Goal: Complete application form: Complete application form

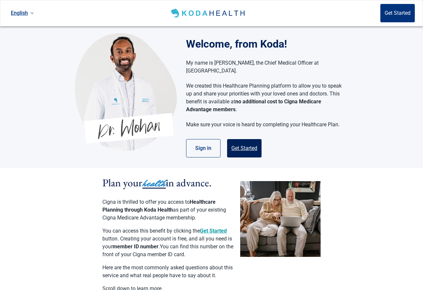
click at [239, 139] on button "Get Started" at bounding box center [244, 148] width 34 height 18
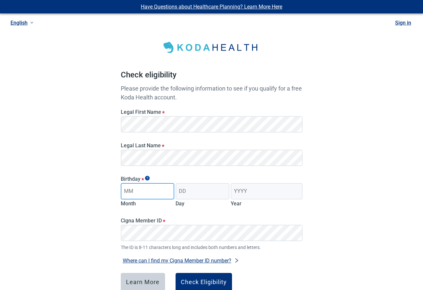
click at [158, 192] on input "Month" at bounding box center [148, 191] width 54 height 16
type input "08"
click at [191, 185] on input "Day" at bounding box center [202, 191] width 54 height 16
type input "19"
click at [247, 190] on input "Year" at bounding box center [265, 191] width 71 height 16
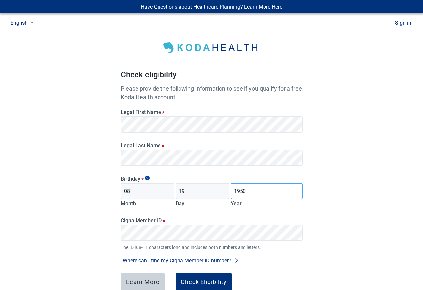
type input "1950"
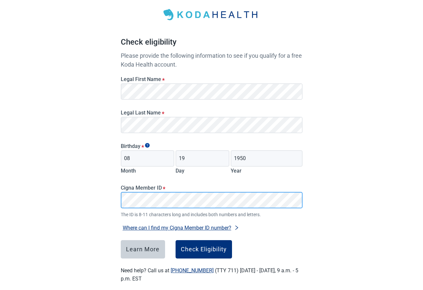
scroll to position [41, 0]
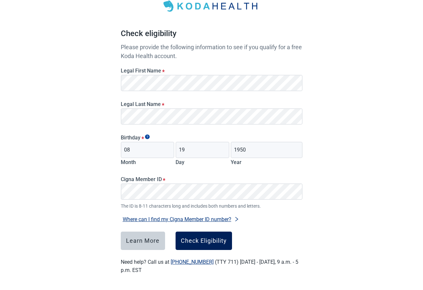
click at [215, 241] on div "Check Eligibility" at bounding box center [204, 240] width 46 height 7
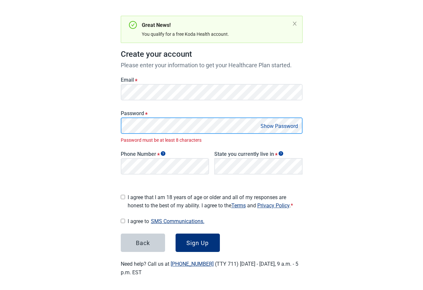
scroll to position [46, 0]
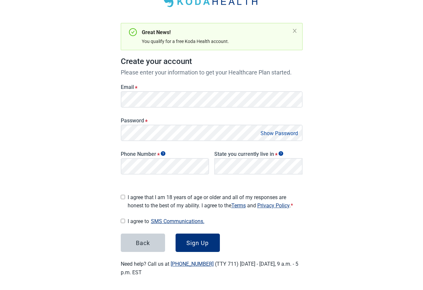
click at [283, 131] on button "Show Password" at bounding box center [278, 133] width 41 height 9
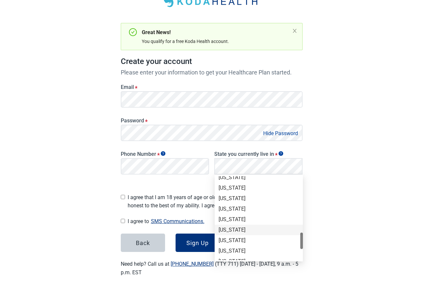
scroll to position [426, 0]
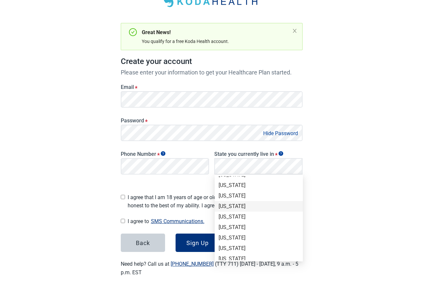
click at [221, 205] on div "[US_STATE]" at bounding box center [258, 206] width 80 height 7
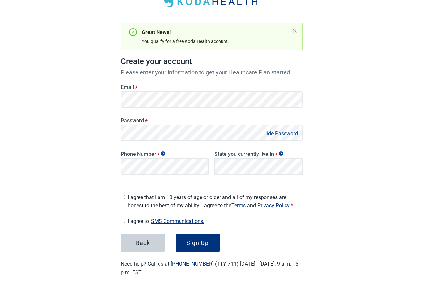
click at [121, 195] on input "I agree that I am 18 years of age or older and all of my responses are honest t…" at bounding box center [123, 197] width 4 height 4
checkbox input "true"
click at [122, 219] on input "I agree to SMS Communications." at bounding box center [123, 221] width 4 height 4
checkbox input "true"
click at [195, 240] on div "Sign Up" at bounding box center [197, 242] width 22 height 7
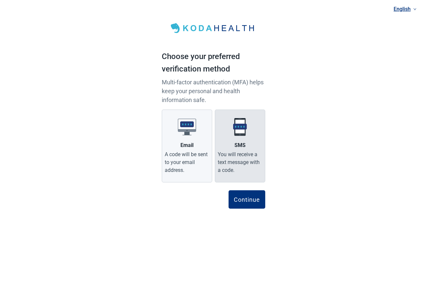
click at [239, 126] on img at bounding box center [240, 127] width 18 height 18
click at [0, 0] on input "SMS You will receive a text message with a code." at bounding box center [0, 0] width 0 height 0
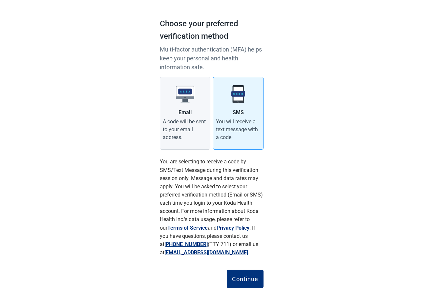
scroll to position [52, 0]
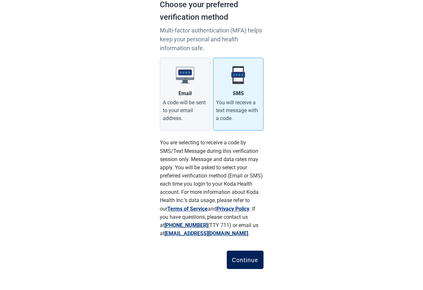
click at [243, 261] on div "Continue" at bounding box center [245, 259] width 26 height 7
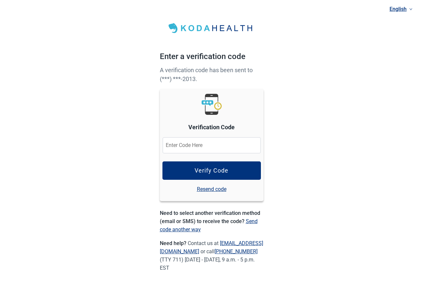
click at [207, 142] on input at bounding box center [211, 145] width 98 height 16
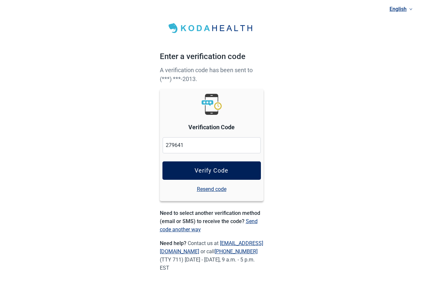
type input "279641"
click at [203, 172] on div "Verify Code" at bounding box center [211, 170] width 34 height 7
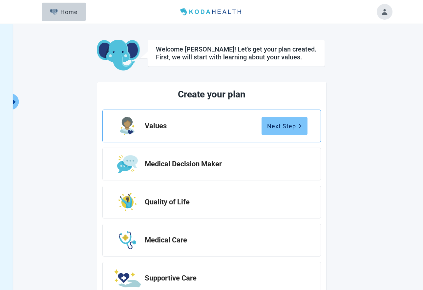
click at [282, 125] on div "Next Step" at bounding box center [284, 126] width 35 height 7
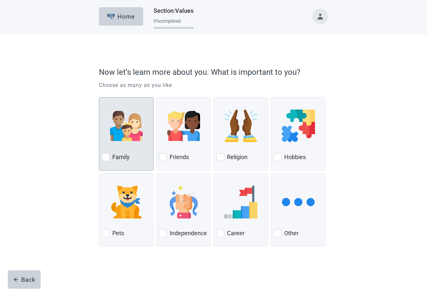
click at [106, 155] on div at bounding box center [106, 157] width 8 height 8
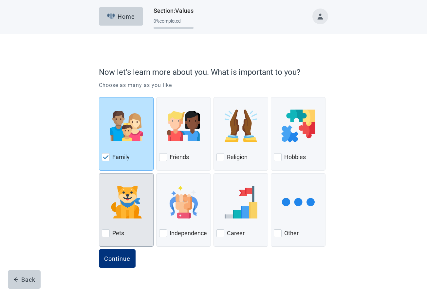
click at [104, 234] on div at bounding box center [106, 233] width 8 height 8
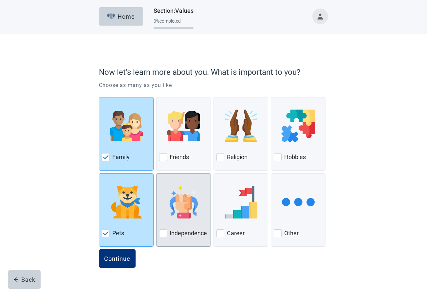
click at [162, 233] on div at bounding box center [163, 233] width 8 height 8
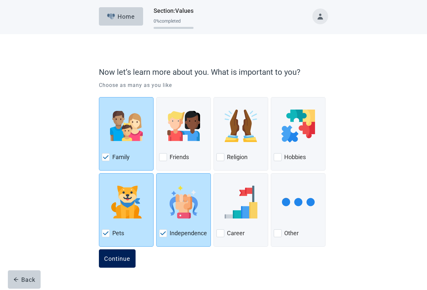
click at [122, 258] on div "Continue" at bounding box center [117, 258] width 26 height 7
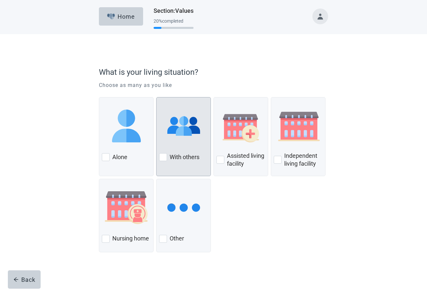
click at [163, 156] on div at bounding box center [163, 157] width 8 height 8
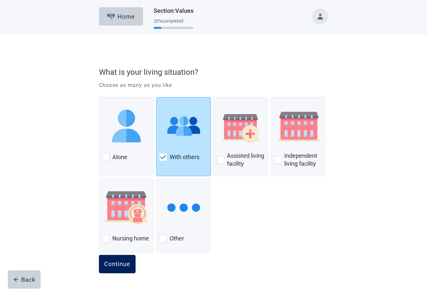
click at [112, 263] on div "Continue" at bounding box center [117, 264] width 26 height 7
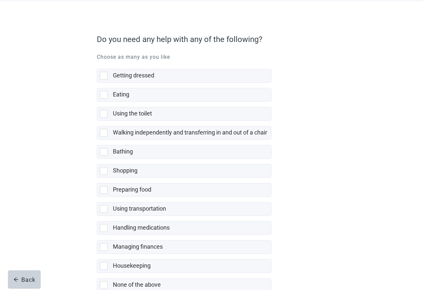
scroll to position [73, 0]
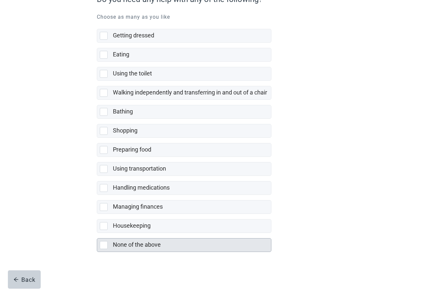
click at [104, 245] on div at bounding box center [104, 245] width 8 height 8
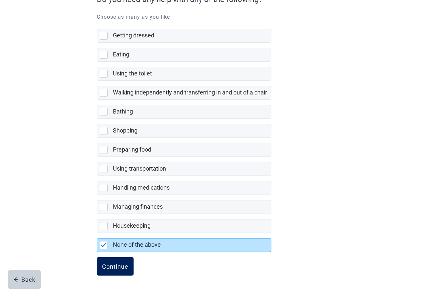
click at [107, 267] on div "Continue" at bounding box center [115, 266] width 26 height 7
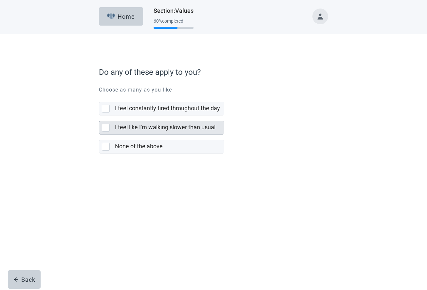
click at [108, 128] on div at bounding box center [106, 128] width 8 height 8
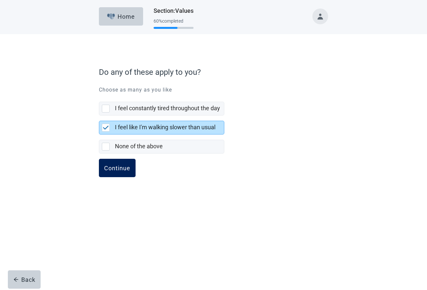
click at [117, 169] on div "Continue" at bounding box center [117, 168] width 26 height 7
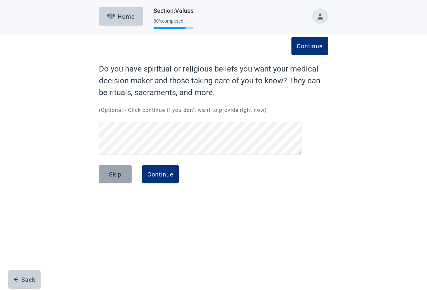
click at [112, 175] on div "Skip" at bounding box center [115, 174] width 12 height 7
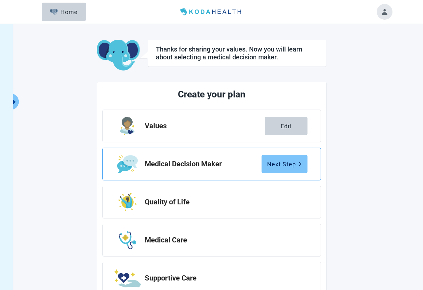
click at [287, 164] on div "Next Step" at bounding box center [284, 164] width 35 height 7
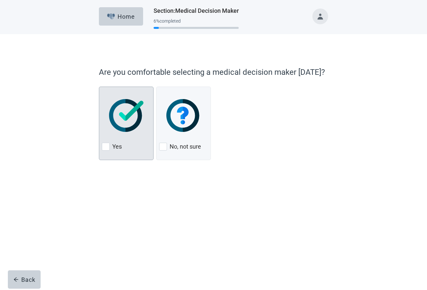
click at [106, 147] on div at bounding box center [106, 147] width 8 height 8
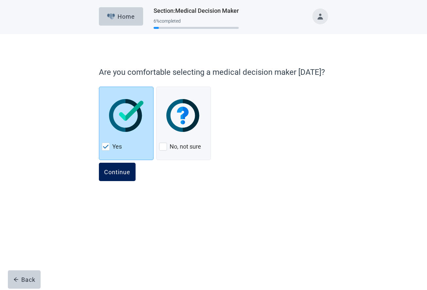
click at [117, 169] on div "Continue" at bounding box center [117, 171] width 26 height 7
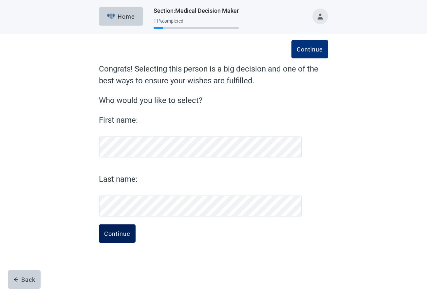
click at [126, 235] on div "Continue" at bounding box center [117, 233] width 26 height 7
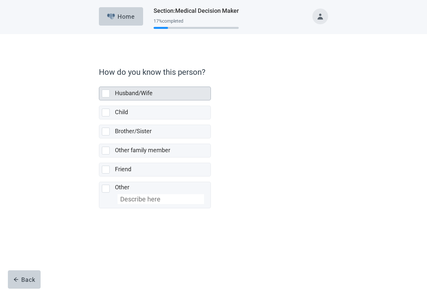
click at [108, 93] on div at bounding box center [106, 93] width 8 height 8
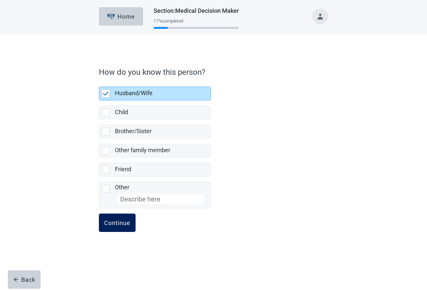
click at [117, 219] on button "Continue" at bounding box center [117, 222] width 37 height 18
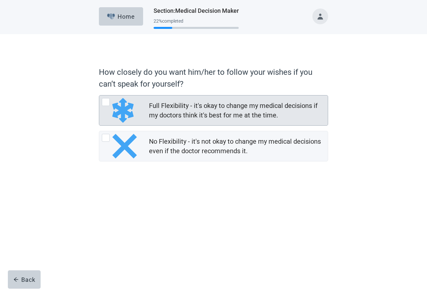
click at [108, 101] on div at bounding box center [106, 102] width 8 height 8
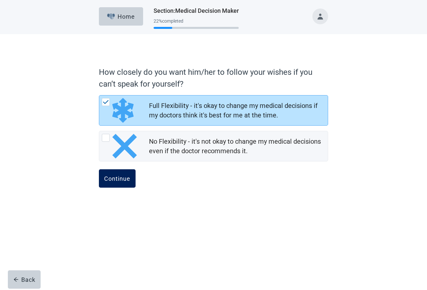
click at [115, 179] on div "Continue" at bounding box center [117, 178] width 26 height 7
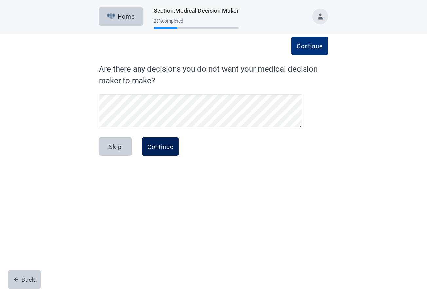
click at [159, 147] on div "Continue" at bounding box center [161, 146] width 26 height 7
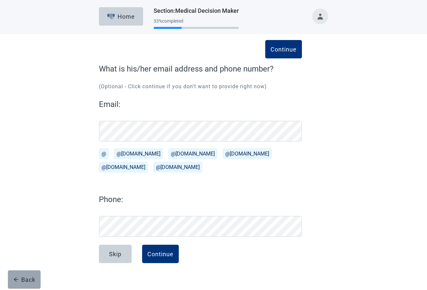
click at [21, 278] on div "Back" at bounding box center [24, 279] width 22 height 7
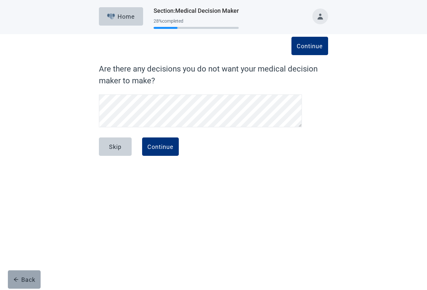
click at [26, 281] on div "Back" at bounding box center [24, 279] width 22 height 7
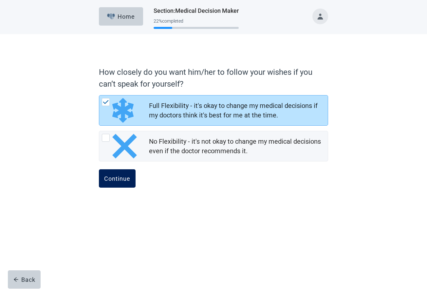
click at [122, 179] on div "Continue" at bounding box center [117, 178] width 26 height 7
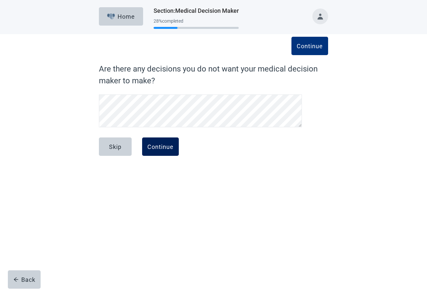
click at [154, 145] on div "Continue" at bounding box center [161, 146] width 26 height 7
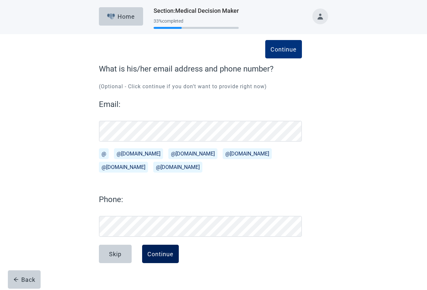
click at [164, 255] on div "Continue" at bounding box center [161, 253] width 26 height 7
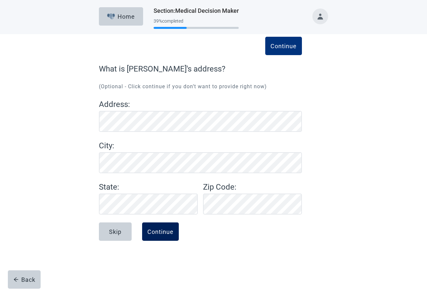
click at [169, 230] on div "Continue" at bounding box center [161, 231] width 26 height 7
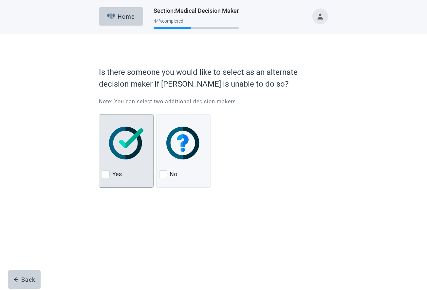
click at [107, 173] on div at bounding box center [106, 174] width 8 height 8
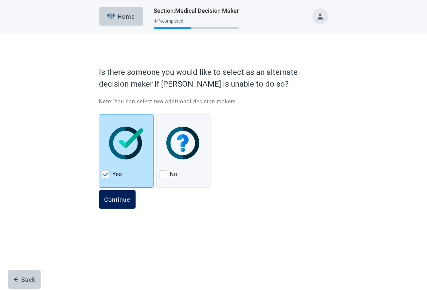
click at [121, 200] on div "Continue" at bounding box center [117, 199] width 26 height 7
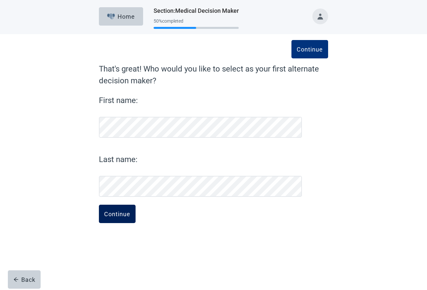
click at [117, 214] on div "Continue" at bounding box center [117, 213] width 26 height 7
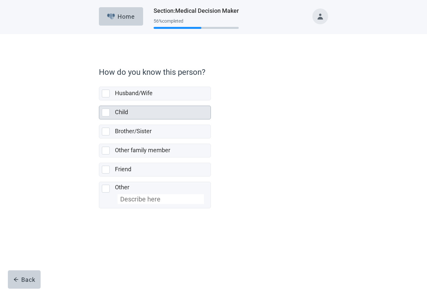
click at [105, 111] on div at bounding box center [106, 113] width 8 height 8
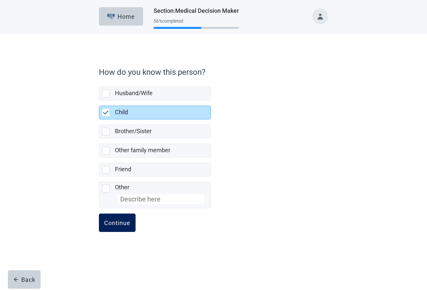
click at [113, 222] on div "Continue" at bounding box center [117, 222] width 26 height 7
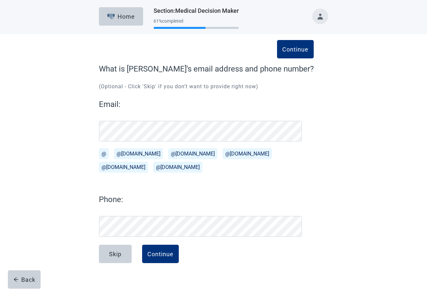
click at [70, 164] on div "Continue What is [PERSON_NAME]'s email address and phone number? (Optional - Cl…" at bounding box center [213, 155] width 385 height 243
click at [89, 166] on div "Continue What is [PERSON_NAME]'s email address and phone number? (Optional - Cl…" at bounding box center [213, 162] width 275 height 230
click at [157, 253] on div "Continue" at bounding box center [161, 253] width 26 height 7
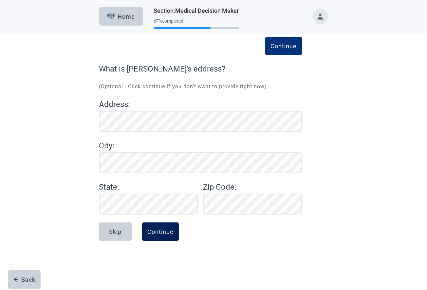
click at [163, 231] on div "Continue" at bounding box center [161, 231] width 26 height 7
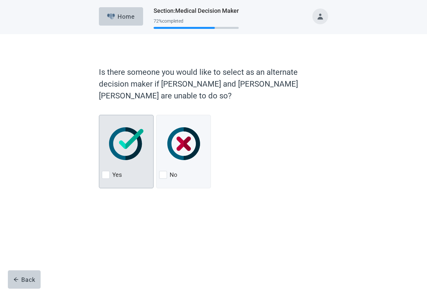
click at [107, 171] on div at bounding box center [106, 175] width 8 height 8
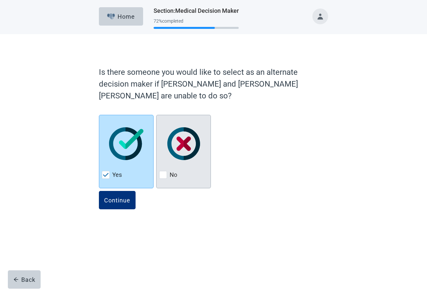
click at [162, 171] on div at bounding box center [163, 175] width 8 height 8
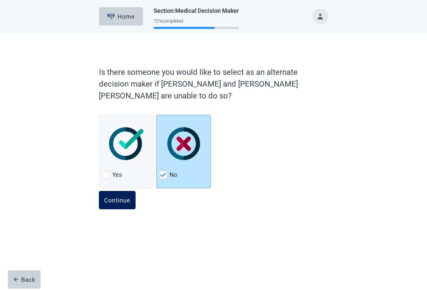
click at [115, 197] on div "Continue" at bounding box center [117, 200] width 26 height 7
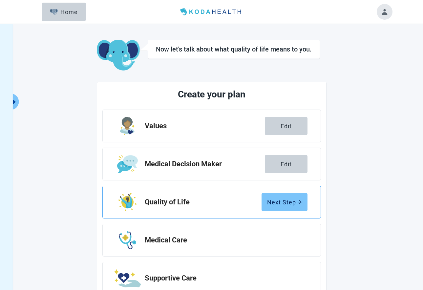
click at [291, 201] on div "Next Step" at bounding box center [284, 202] width 35 height 7
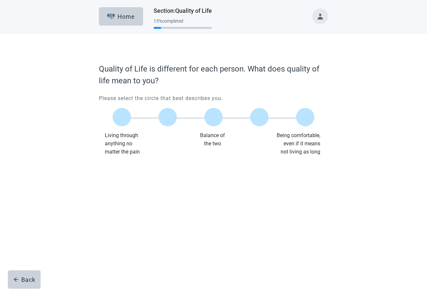
click at [220, 137] on div "Balance of the two" at bounding box center [213, 143] width 72 height 25
click at [213, 135] on div "Balance of the two" at bounding box center [213, 143] width 72 height 25
click at [211, 122] on div at bounding box center [214, 117] width 18 height 18
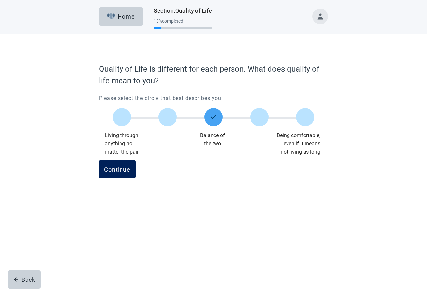
click at [123, 170] on div "Continue" at bounding box center [117, 169] width 26 height 7
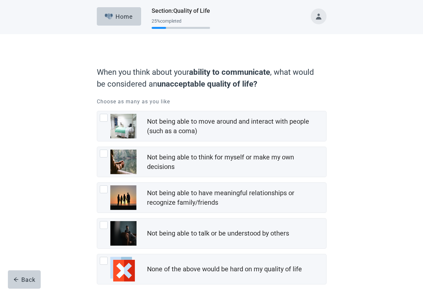
scroll to position [33, 0]
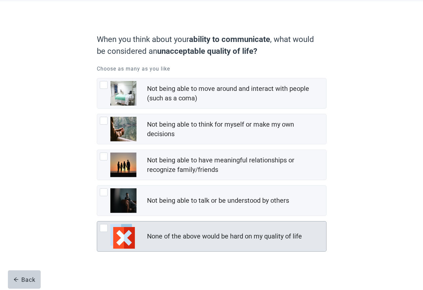
click at [105, 228] on div at bounding box center [104, 228] width 8 height 8
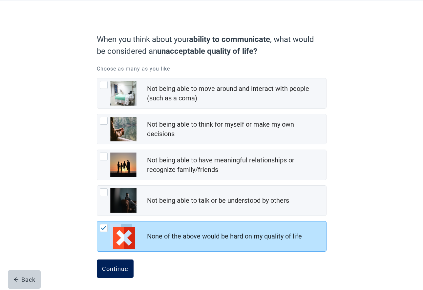
drag, startPoint x: 122, startPoint y: 266, endPoint x: 125, endPoint y: 264, distance: 3.5
click at [122, 266] on div "Continue" at bounding box center [115, 268] width 26 height 7
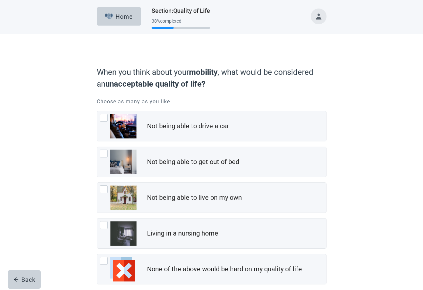
scroll to position [33, 0]
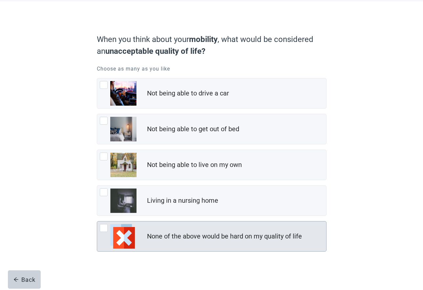
click at [103, 227] on div at bounding box center [104, 228] width 8 height 8
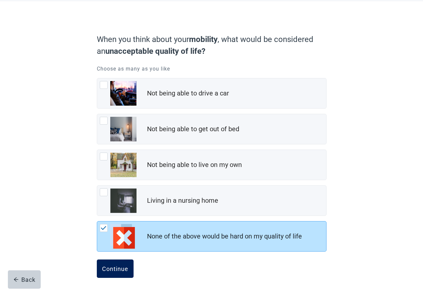
click at [117, 268] on div "Continue" at bounding box center [115, 268] width 26 height 7
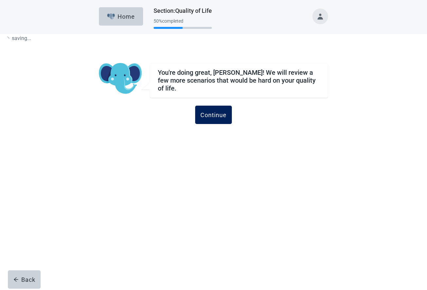
click at [218, 113] on div "Continue" at bounding box center [214, 114] width 26 height 7
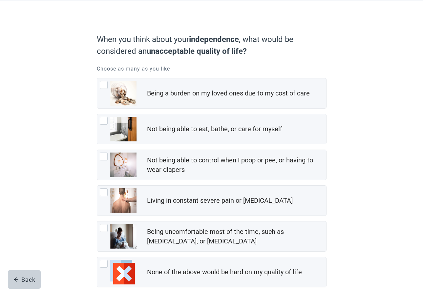
scroll to position [66, 0]
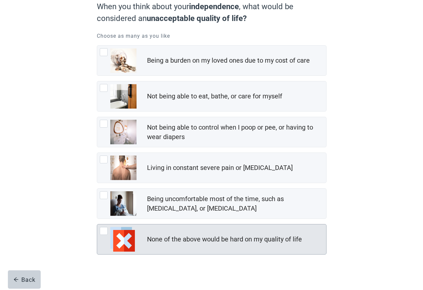
click at [104, 230] on div at bounding box center [104, 231] width 8 height 8
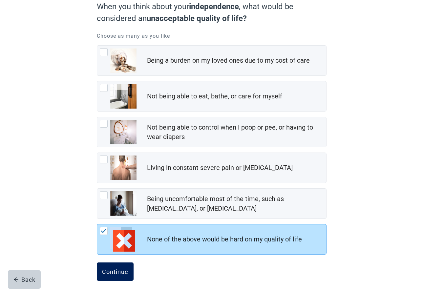
click at [120, 271] on div "Continue" at bounding box center [115, 271] width 26 height 7
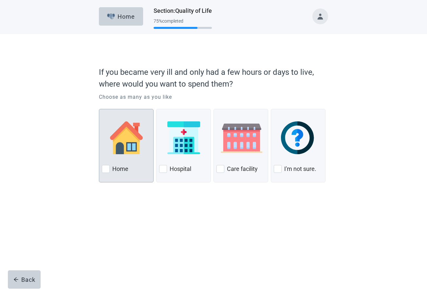
click at [106, 169] on div at bounding box center [106, 169] width 8 height 8
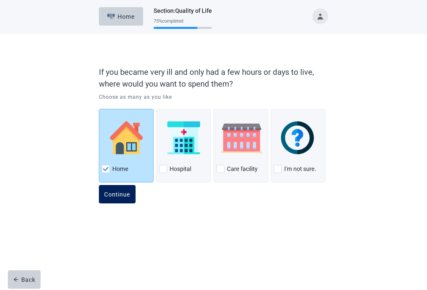
click at [120, 194] on div "Continue" at bounding box center [117, 194] width 26 height 7
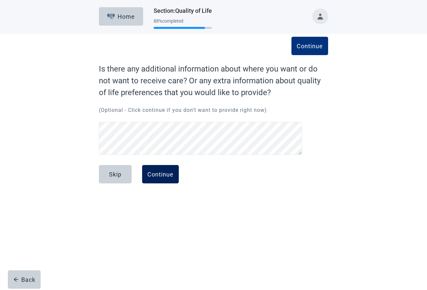
click at [163, 175] on div "Continue" at bounding box center [161, 174] width 26 height 7
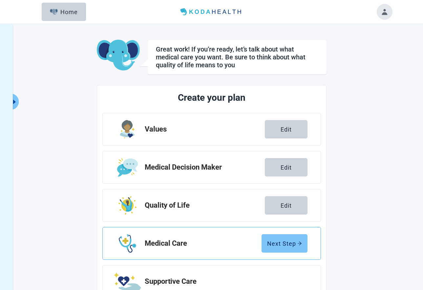
click at [284, 243] on div "Next Step" at bounding box center [284, 243] width 35 height 7
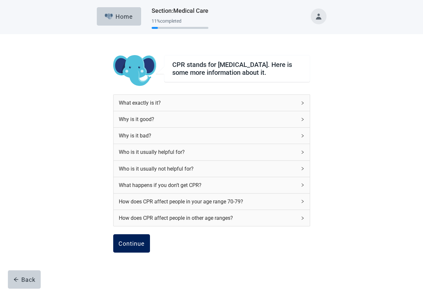
click at [135, 246] on div "Continue" at bounding box center [131, 243] width 26 height 7
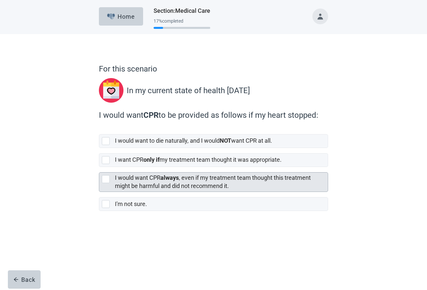
click at [107, 178] on div at bounding box center [106, 179] width 8 height 8
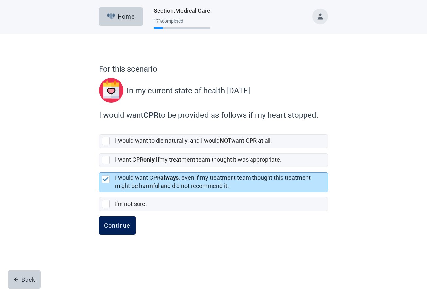
click at [115, 227] on div "Continue" at bounding box center [117, 225] width 26 height 7
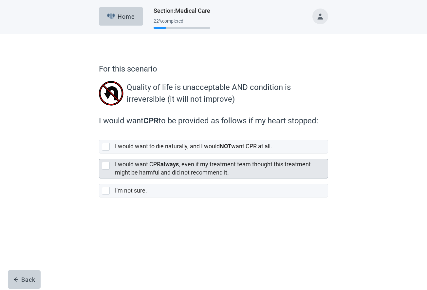
click at [103, 164] on div at bounding box center [106, 166] width 8 height 8
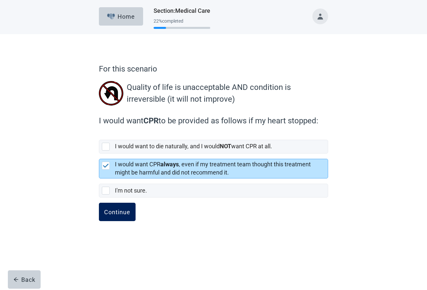
click at [119, 212] on div "Continue" at bounding box center [117, 211] width 26 height 7
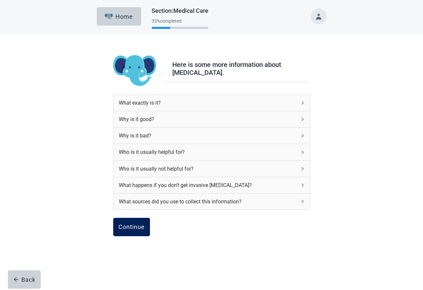
click at [128, 225] on div "Continue" at bounding box center [131, 227] width 26 height 7
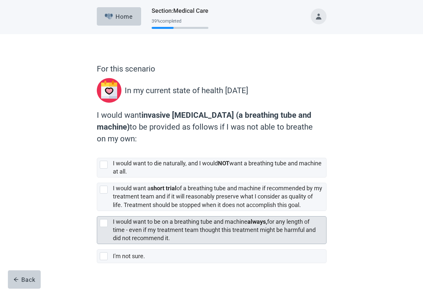
click at [106, 222] on div at bounding box center [104, 223] width 8 height 8
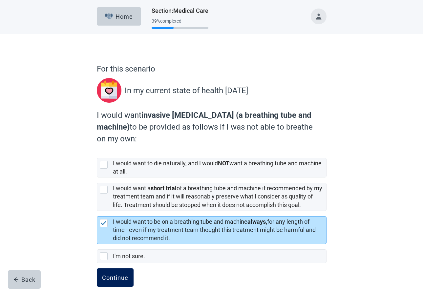
click at [111, 276] on div "Continue" at bounding box center [115, 277] width 26 height 7
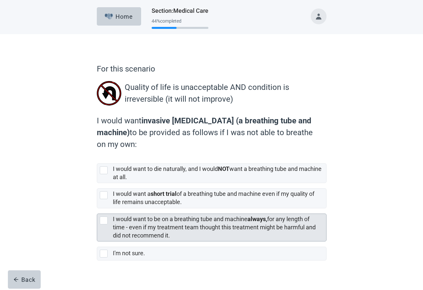
click at [105, 219] on div at bounding box center [104, 220] width 8 height 8
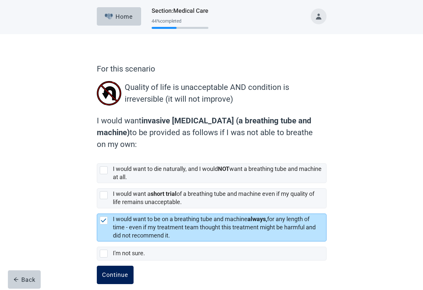
click at [121, 274] on div "Continue" at bounding box center [115, 274] width 26 height 7
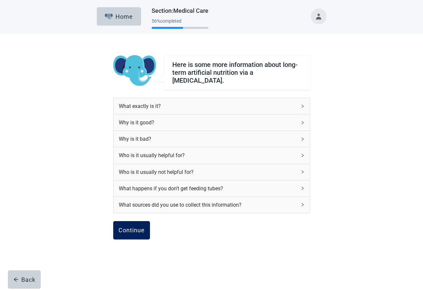
click at [138, 227] on div "Continue" at bounding box center [131, 230] width 26 height 7
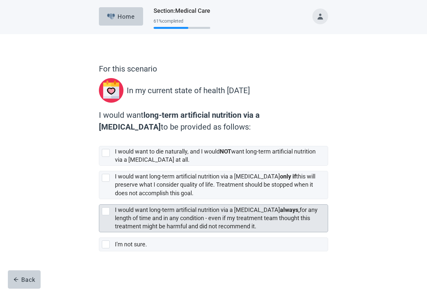
click at [105, 210] on div at bounding box center [106, 211] width 8 height 8
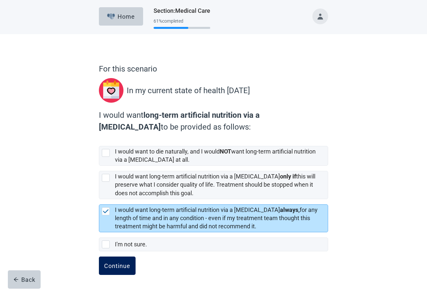
click at [119, 268] on div "Continue" at bounding box center [117, 265] width 26 height 7
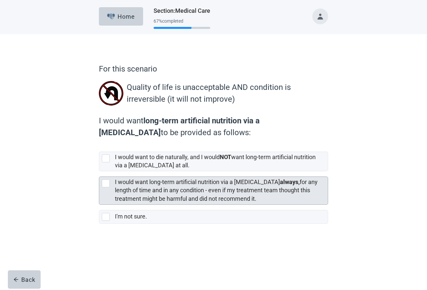
click at [106, 183] on div at bounding box center [106, 183] width 8 height 8
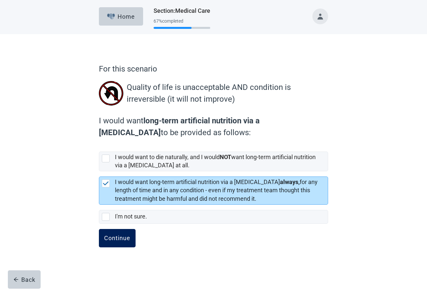
click at [118, 239] on div "Continue" at bounding box center [117, 238] width 26 height 7
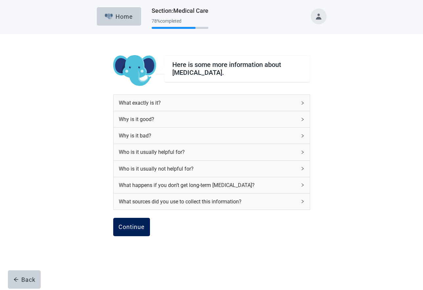
click at [140, 227] on div "Continue" at bounding box center [131, 227] width 26 height 7
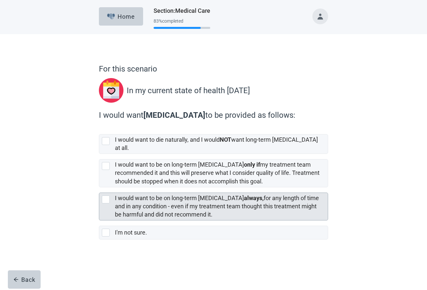
click at [103, 195] on div at bounding box center [106, 199] width 8 height 8
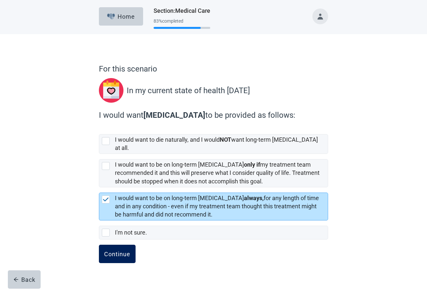
click at [126, 250] on div "Continue" at bounding box center [117, 253] width 26 height 7
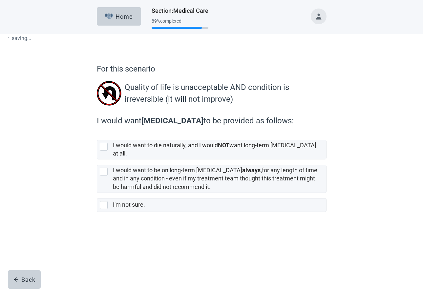
click at [114, 247] on div at bounding box center [211, 233] width 229 height 33
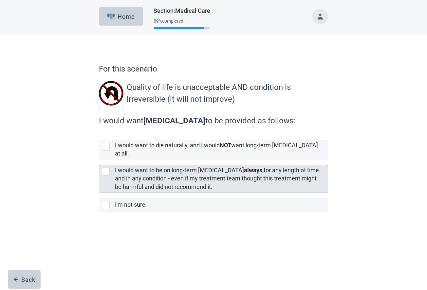
click at [102, 168] on div at bounding box center [106, 172] width 8 height 8
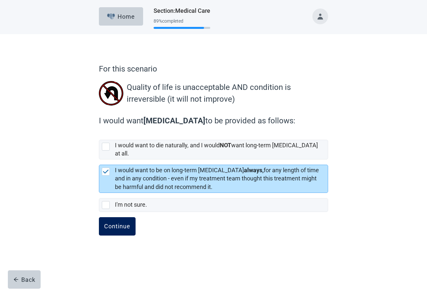
click at [115, 223] on div "Continue" at bounding box center [117, 226] width 26 height 7
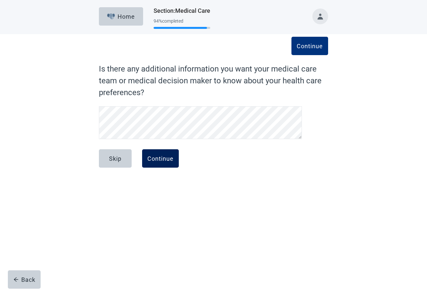
click at [160, 156] on div "Continue" at bounding box center [161, 158] width 26 height 7
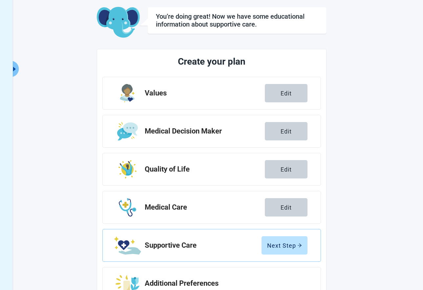
scroll to position [59, 0]
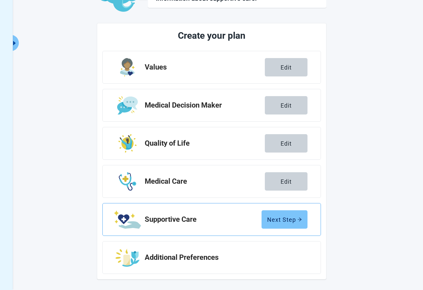
click at [285, 220] on div "Next Step" at bounding box center [284, 219] width 35 height 7
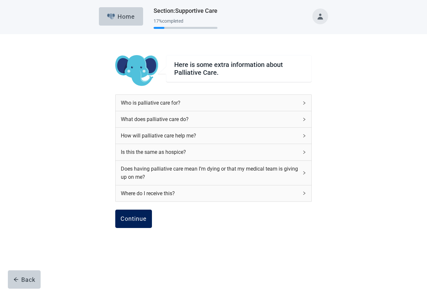
click at [139, 215] on div "Continue" at bounding box center [134, 218] width 26 height 7
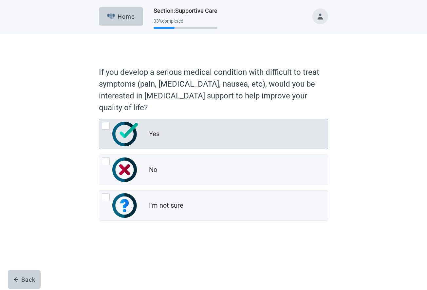
click at [105, 125] on div at bounding box center [106, 126] width 8 height 8
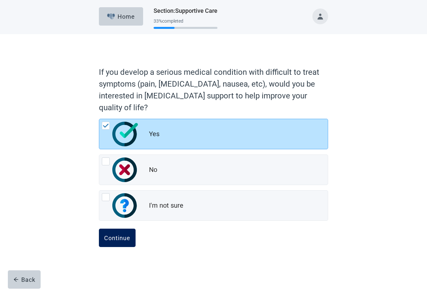
click at [123, 240] on div "Continue" at bounding box center [117, 237] width 26 height 7
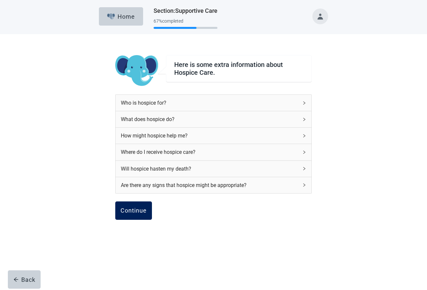
click at [138, 211] on div "Continue" at bounding box center [134, 210] width 26 height 7
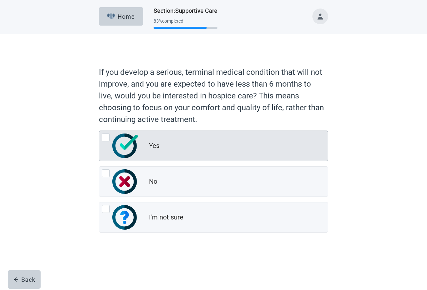
click at [106, 134] on div at bounding box center [106, 137] width 8 height 8
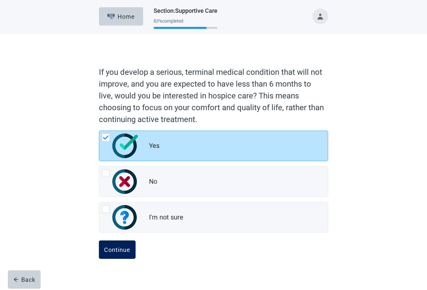
click at [118, 249] on div "Continue" at bounding box center [117, 249] width 26 height 7
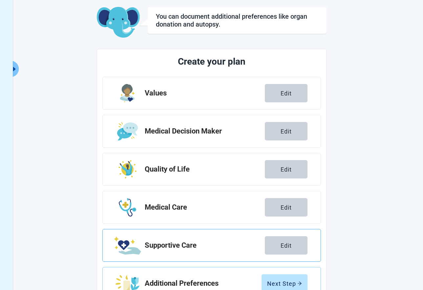
scroll to position [59, 0]
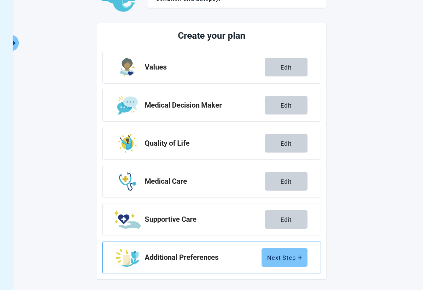
click at [286, 258] on div "Next Step" at bounding box center [284, 257] width 35 height 7
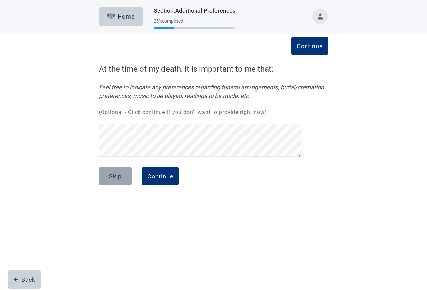
click at [117, 175] on div "Skip" at bounding box center [115, 176] width 12 height 7
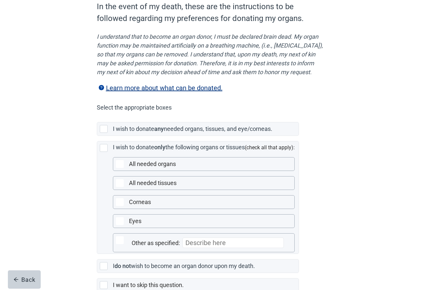
scroll to position [98, 0]
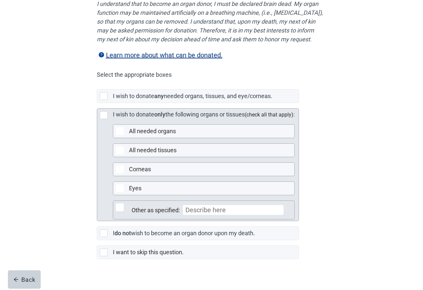
drag, startPoint x: 103, startPoint y: 240, endPoint x: 277, endPoint y: 215, distance: 175.8
click at [104, 237] on div at bounding box center [104, 233] width 8 height 8
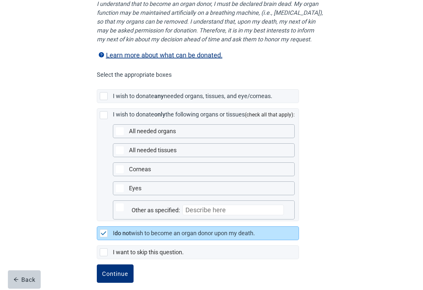
scroll to position [114, 0]
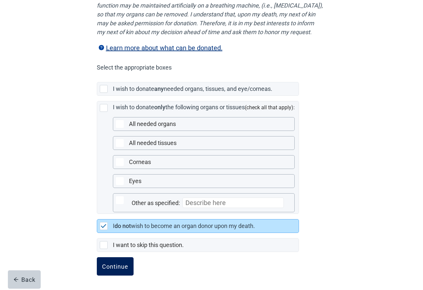
click at [119, 266] on div "Continue" at bounding box center [115, 266] width 26 height 7
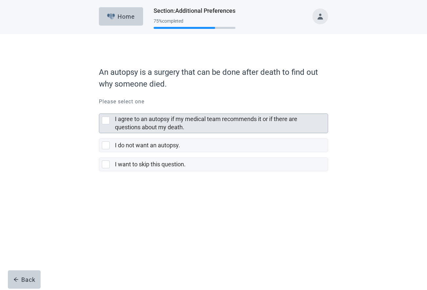
click at [105, 118] on div at bounding box center [106, 120] width 8 height 8
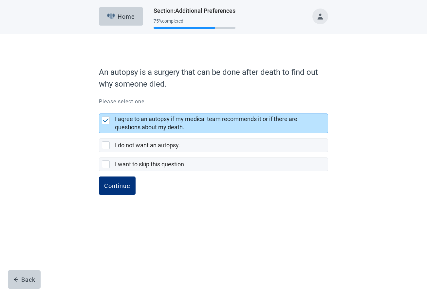
drag, startPoint x: 121, startPoint y: 186, endPoint x: 198, endPoint y: 176, distance: 77.7
click at [121, 186] on div "Continue" at bounding box center [117, 185] width 26 height 7
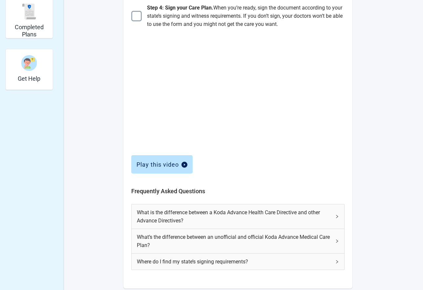
scroll to position [219, 0]
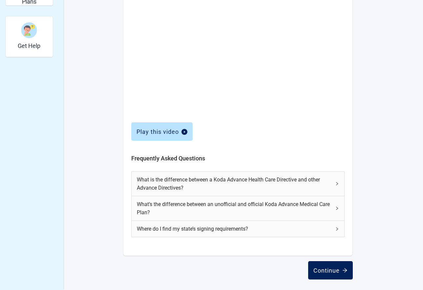
click at [322, 270] on div "Continue" at bounding box center [330, 270] width 34 height 7
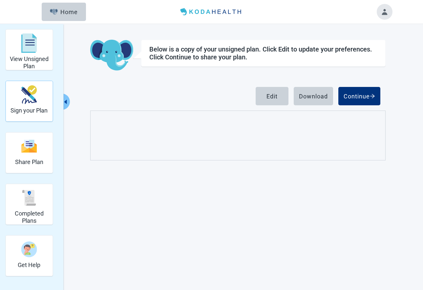
click at [20, 103] on div "Sign your Plan" at bounding box center [28, 94] width 37 height 25
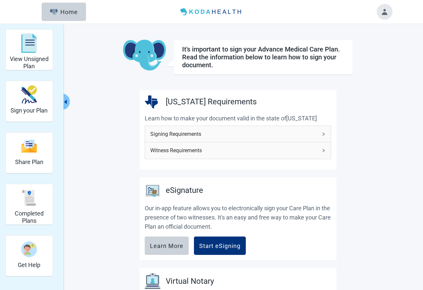
scroll to position [33, 0]
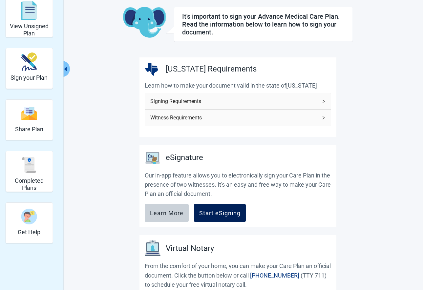
click at [223, 213] on div "Start eSigning" at bounding box center [219, 212] width 41 height 7
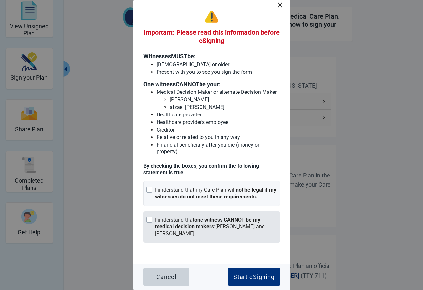
scroll to position [66, 0]
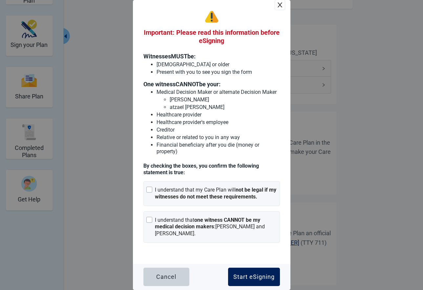
click at [251, 278] on div "Start eSigning" at bounding box center [253, 276] width 41 height 7
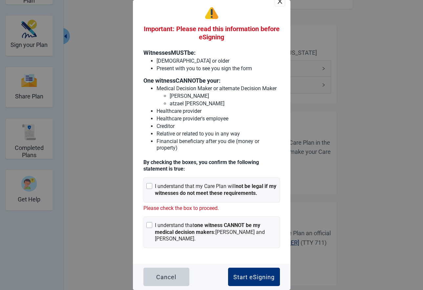
scroll to position [131, 0]
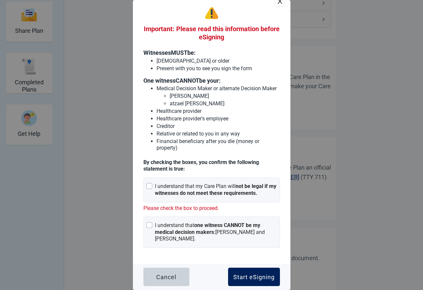
click at [246, 280] on div "Start eSigning" at bounding box center [253, 276] width 41 height 7
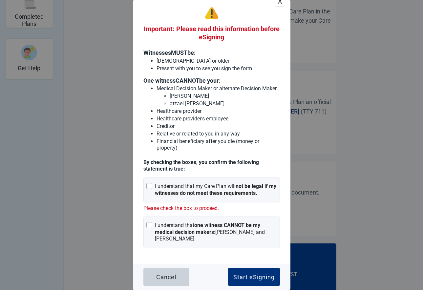
scroll to position [0, 0]
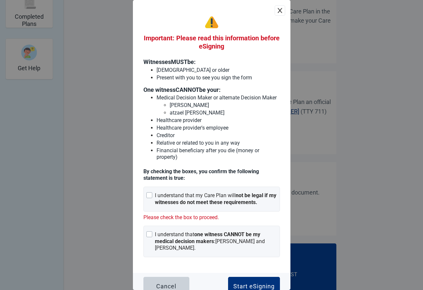
click at [276, 9] on icon "close" at bounding box center [279, 10] width 7 height 7
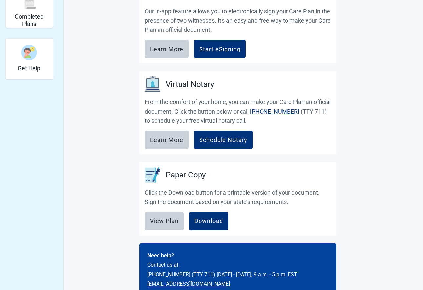
scroll to position [213, 0]
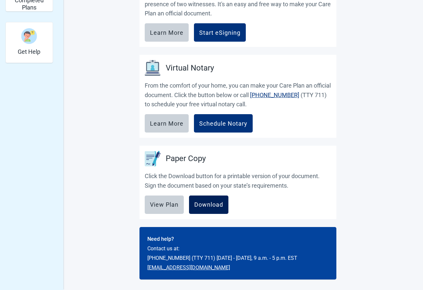
click at [214, 204] on div "Download" at bounding box center [208, 204] width 29 height 7
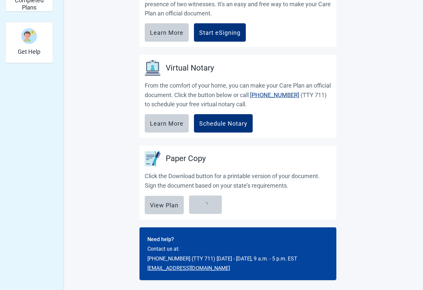
click at [195, 138] on div "Virtual Notary From the comfort of your home, you can make your Care Plan an of…" at bounding box center [237, 96] width 197 height 83
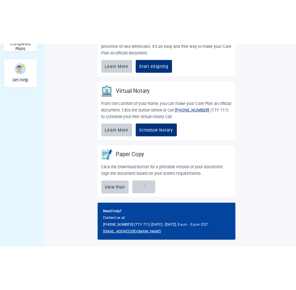
scroll to position [0, 0]
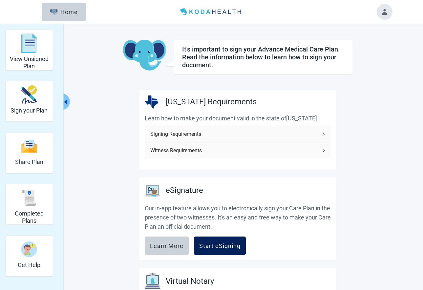
drag, startPoint x: 112, startPoint y: 251, endPoint x: 205, endPoint y: 245, distance: 92.3
click at [205, 245] on div "Start eSigning" at bounding box center [219, 245] width 41 height 7
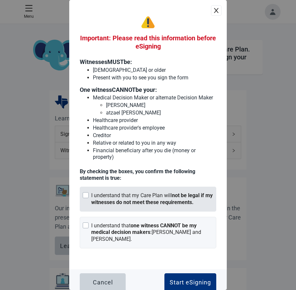
click at [86, 198] on div at bounding box center [86, 195] width 6 height 6
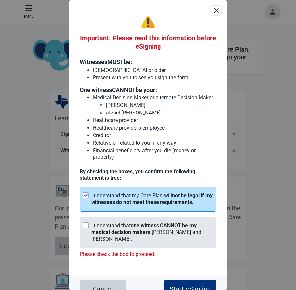
click at [83, 228] on div at bounding box center [86, 225] width 6 height 6
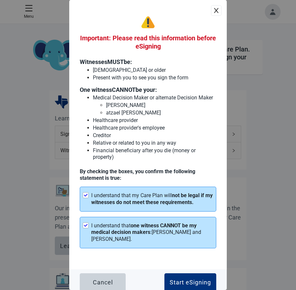
click at [85, 198] on div at bounding box center [86, 195] width 6 height 6
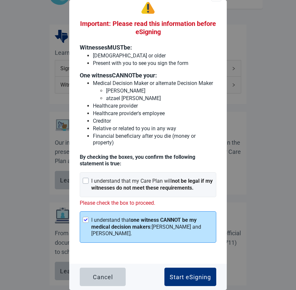
scroll to position [98, 0]
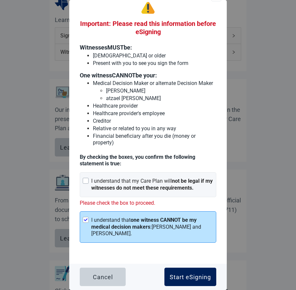
click at [185, 273] on div "Start eSigning" at bounding box center [189, 276] width 41 height 7
click at [61, 276] on div "Important: Please read this information before eSigning Witnesses MUST be: [DEM…" at bounding box center [148, 145] width 296 height 290
click at [178, 278] on div "Start eSigning" at bounding box center [189, 276] width 41 height 7
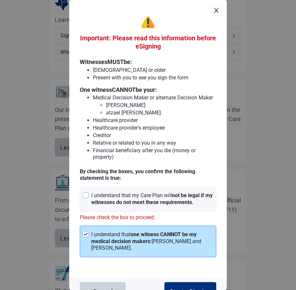
click at [213, 8] on icon "close" at bounding box center [216, 10] width 7 height 7
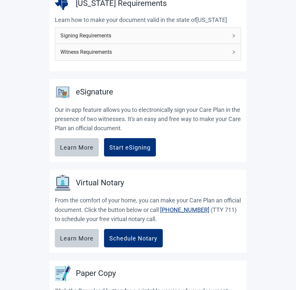
click at [233, 34] on icon "right" at bounding box center [233, 36] width 4 height 4
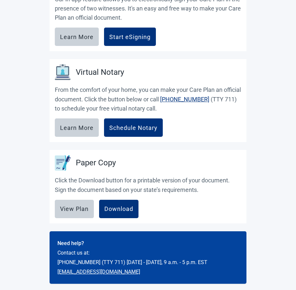
scroll to position [299, 0]
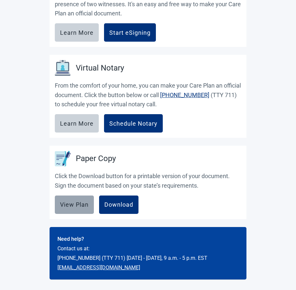
click at [69, 205] on div "View Plan" at bounding box center [74, 204] width 29 height 7
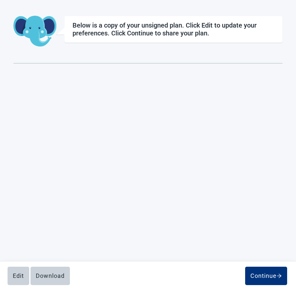
click at [51, 276] on div "Download" at bounding box center [50, 275] width 29 height 7
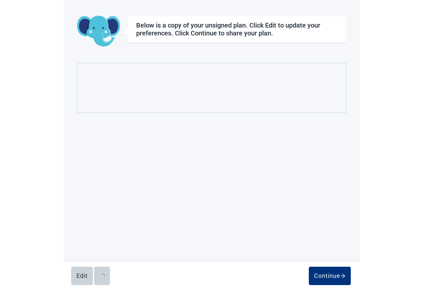
scroll to position [24, 0]
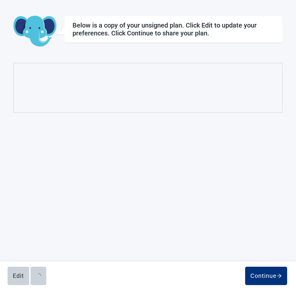
click at [262, 276] on div "Continue" at bounding box center [265, 275] width 31 height 7
